Goal: Task Accomplishment & Management: Manage account settings

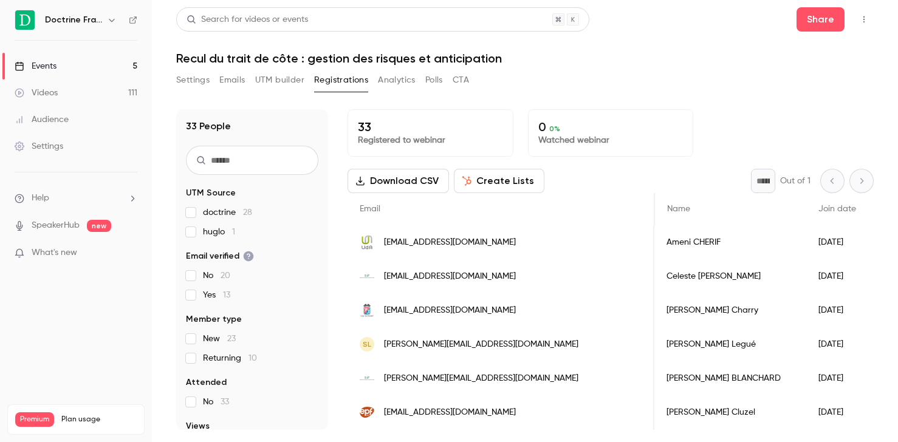
scroll to position [0, 1789]
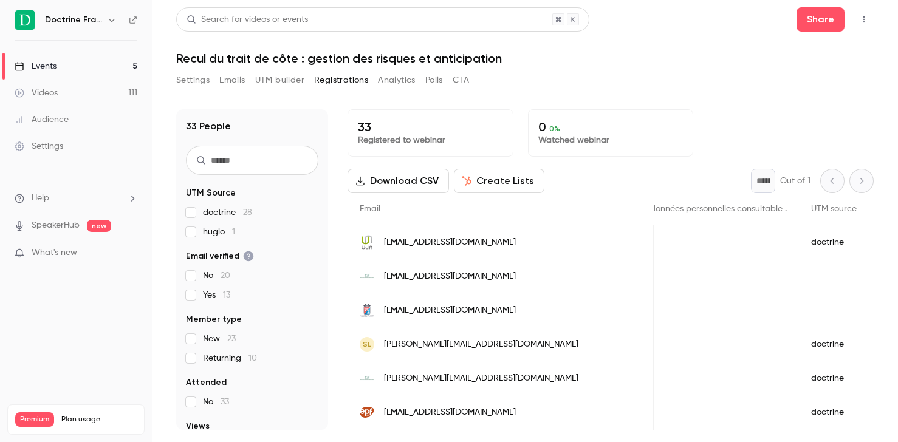
click at [200, 81] on button "Settings" at bounding box center [192, 79] width 33 height 19
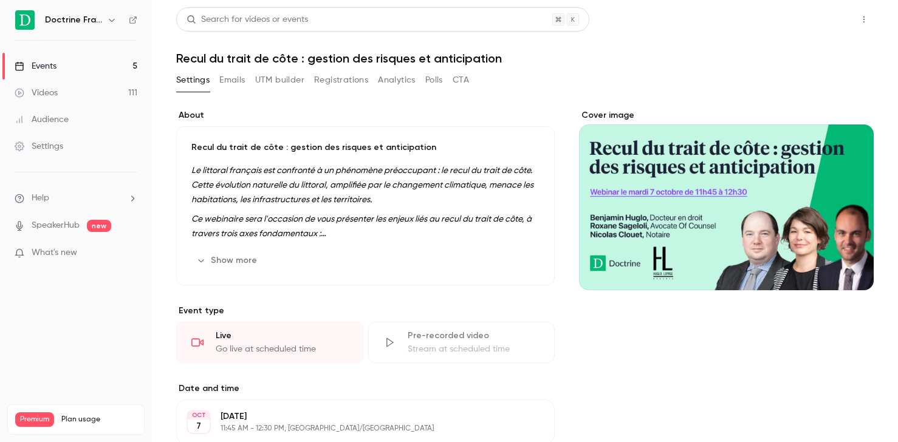
click at [817, 22] on button "Share" at bounding box center [821, 19] width 48 height 24
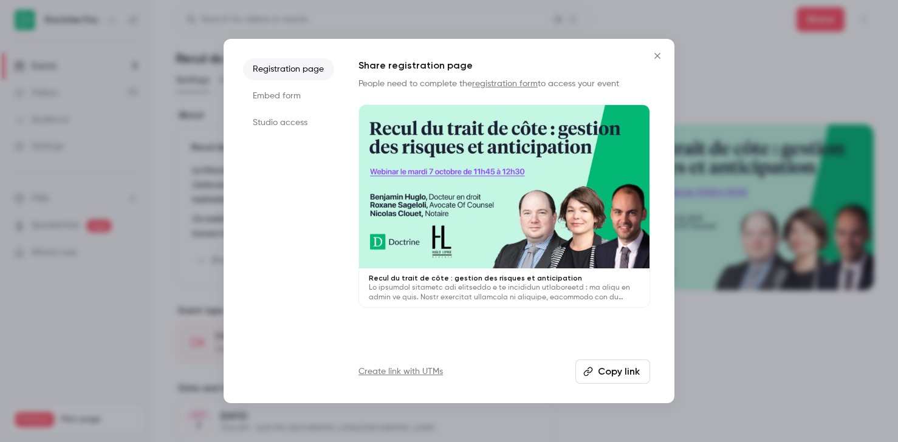
click at [318, 125] on li "Studio access" at bounding box center [288, 123] width 91 height 22
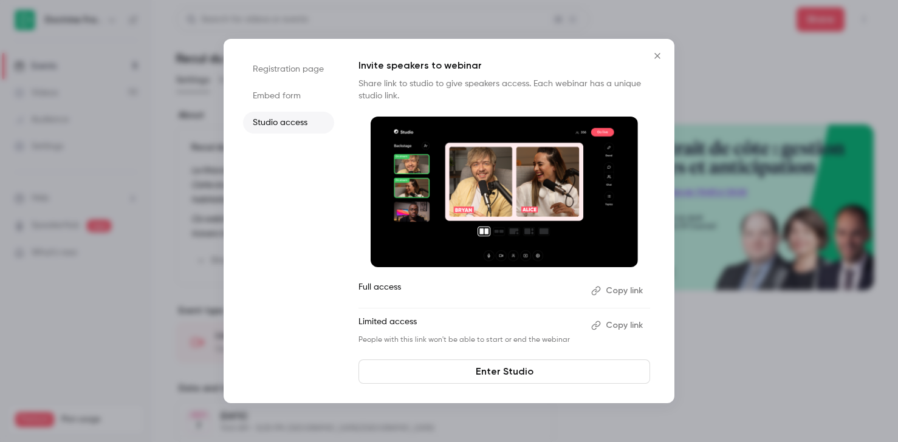
click at [619, 327] on button "Copy link" at bounding box center [618, 325] width 64 height 19
click at [653, 53] on icon "Close" at bounding box center [657, 56] width 15 height 10
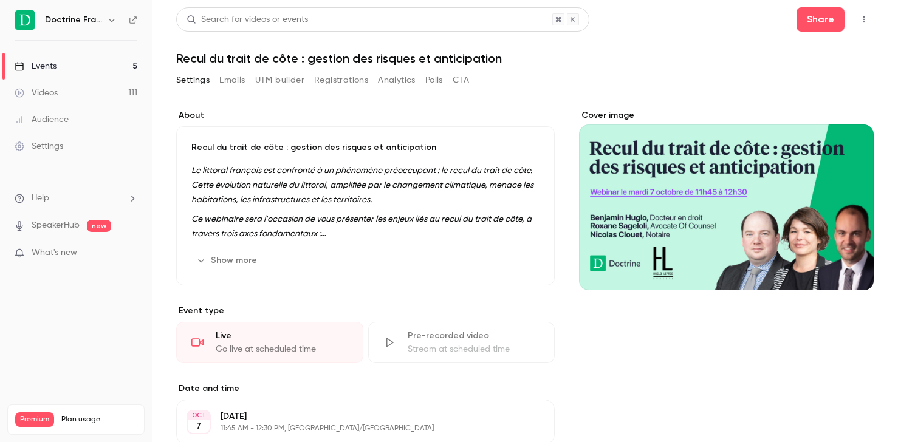
click at [106, 23] on button "button" at bounding box center [112, 20] width 15 height 15
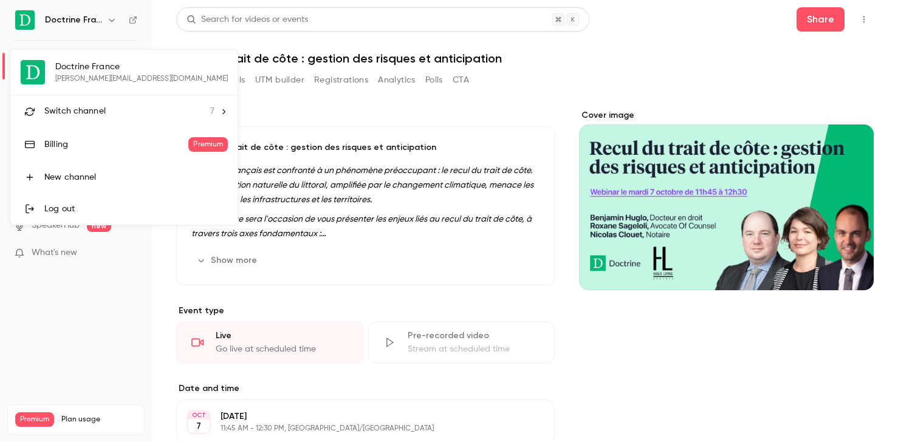
click at [183, 116] on li "Switch channel 7" at bounding box center [123, 111] width 227 height 32
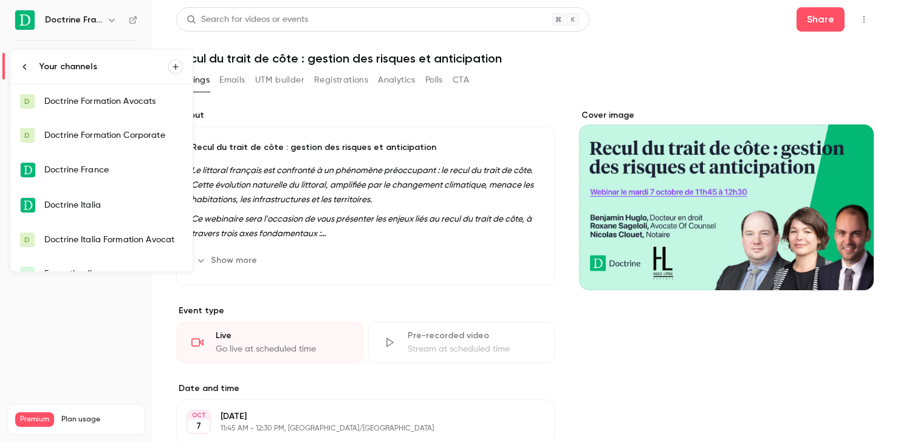
scroll to position [53, 0]
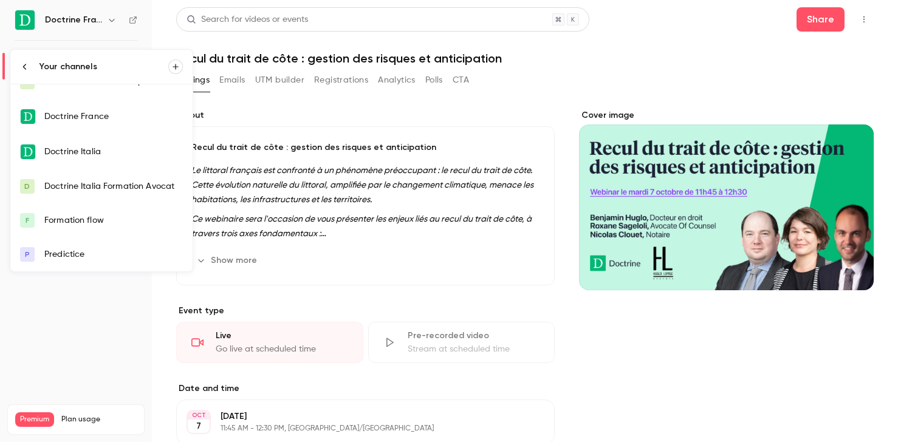
click at [343, 270] on div at bounding box center [449, 221] width 898 height 442
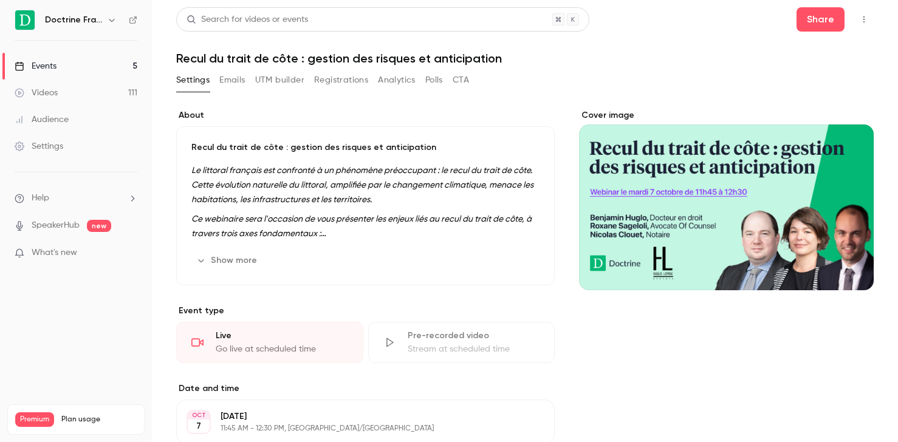
click at [282, 81] on button "UTM builder" at bounding box center [279, 79] width 49 height 19
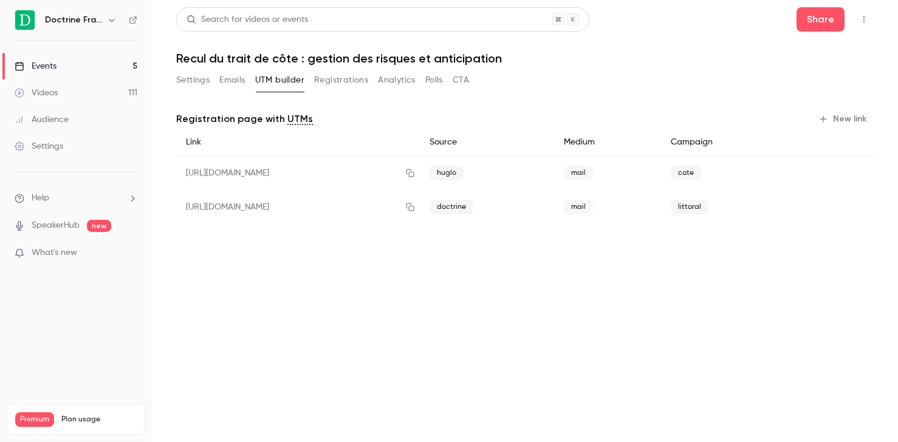
click at [235, 84] on button "Emails" at bounding box center [232, 79] width 26 height 19
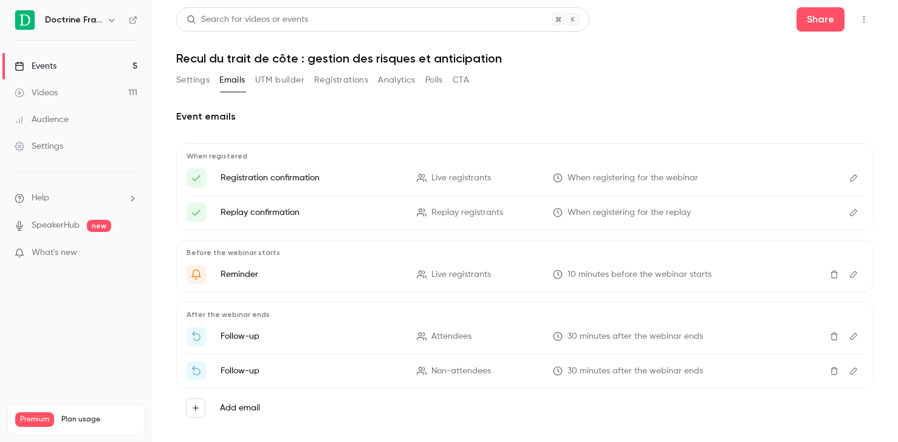
click at [202, 81] on button "Settings" at bounding box center [192, 79] width 33 height 19
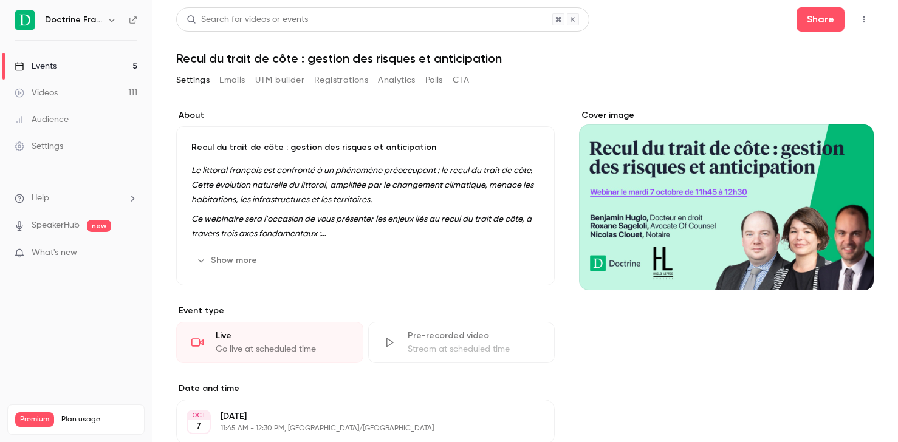
click at [354, 80] on button "Registrations" at bounding box center [341, 79] width 54 height 19
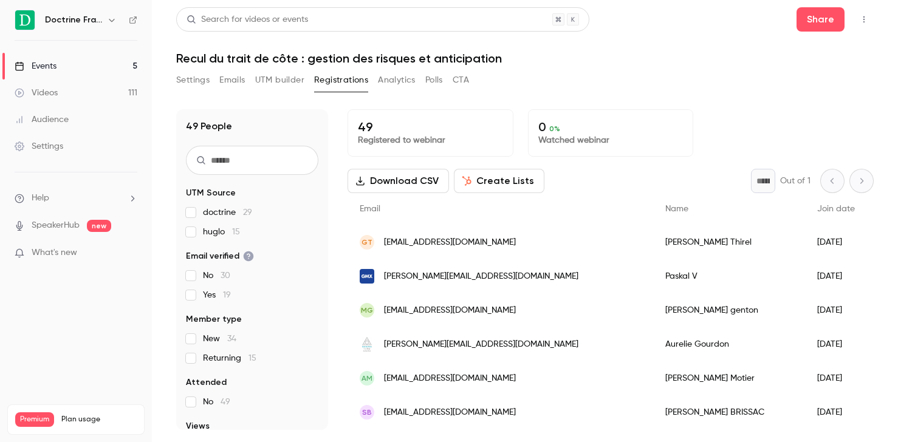
click at [196, 84] on button "Settings" at bounding box center [192, 79] width 33 height 19
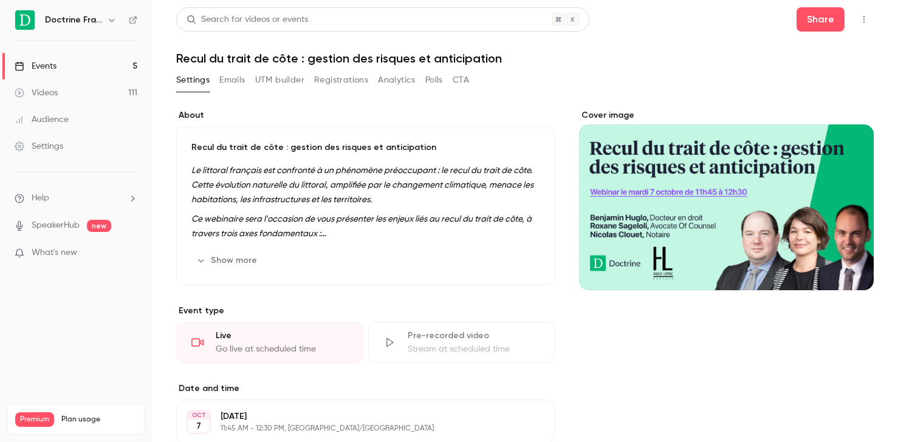
click at [82, 62] on link "Events 5" at bounding box center [76, 66] width 152 height 27
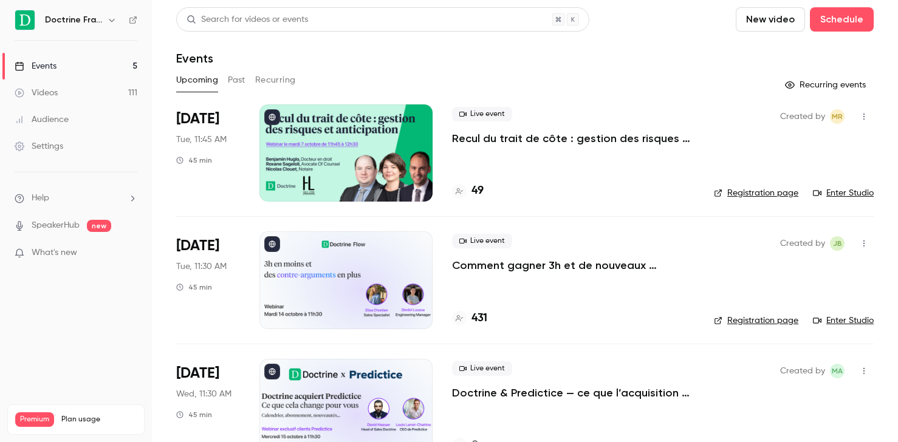
click at [374, 167] on div at bounding box center [345, 153] width 173 height 97
